Goal: Use online tool/utility: Utilize a website feature to perform a specific function

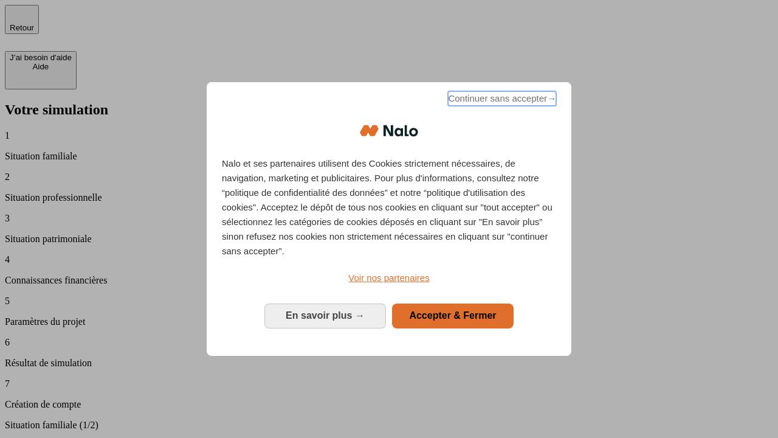
click at [501, 100] on span "Continuer sans accepter →" at bounding box center [502, 98] width 108 height 15
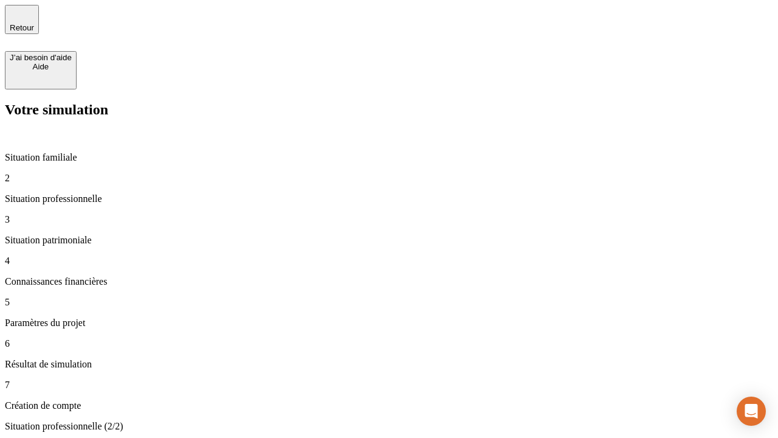
type input "70 000"
type input "1 000"
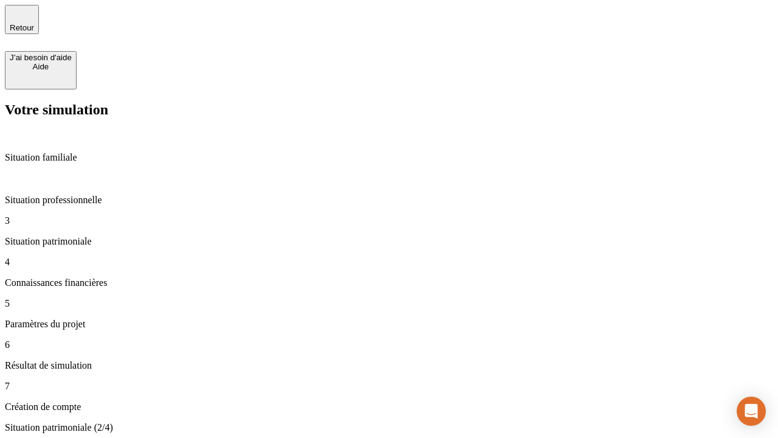
type input "800"
type input "6"
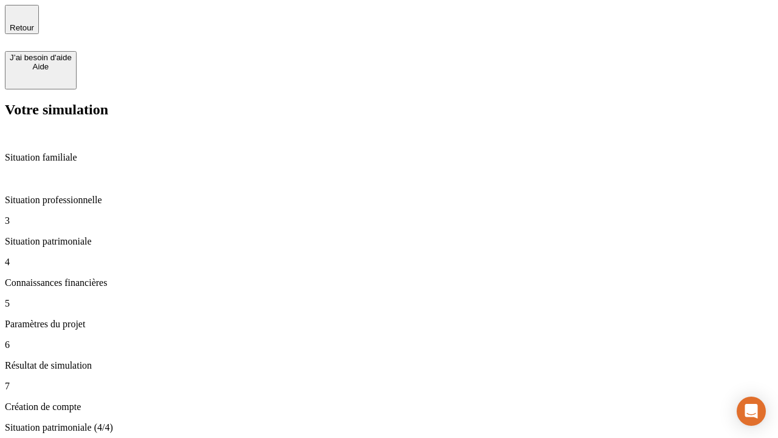
type input "400"
type input "3"
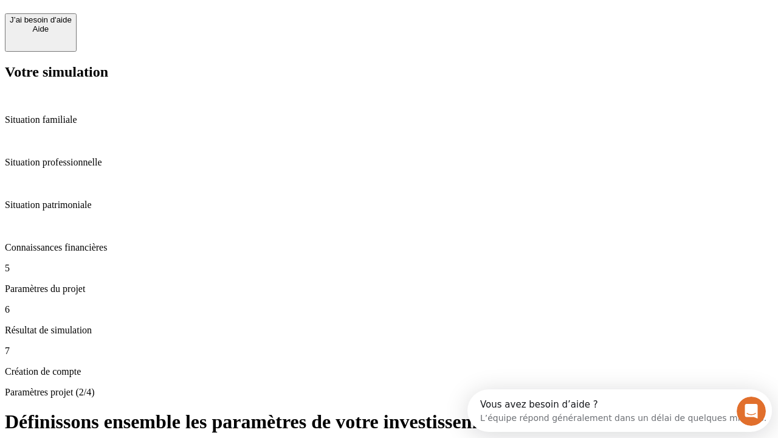
scroll to position [23, 0]
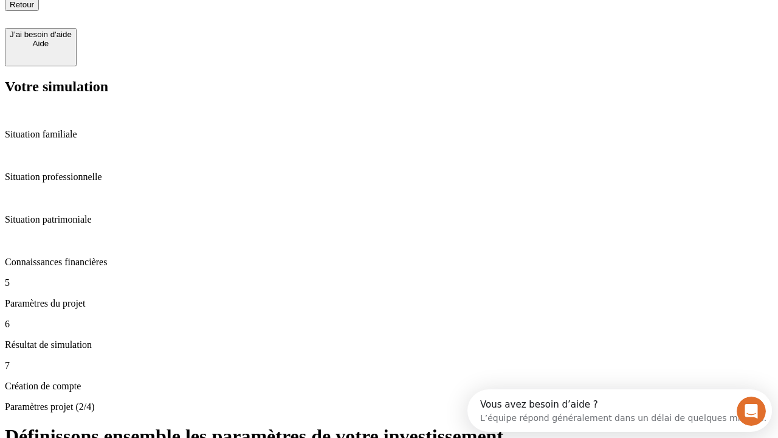
type input "35"
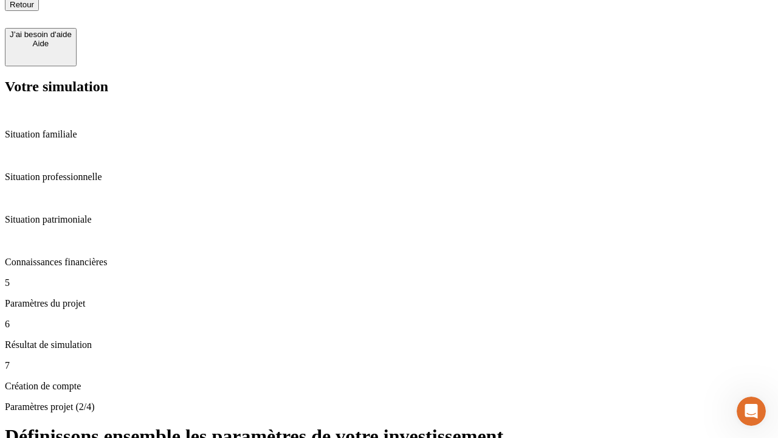
type input "500"
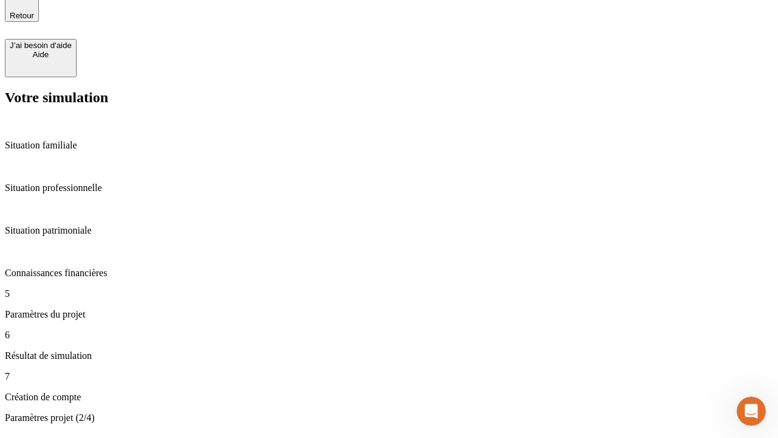
type input "640"
